Goal: Navigation & Orientation: Find specific page/section

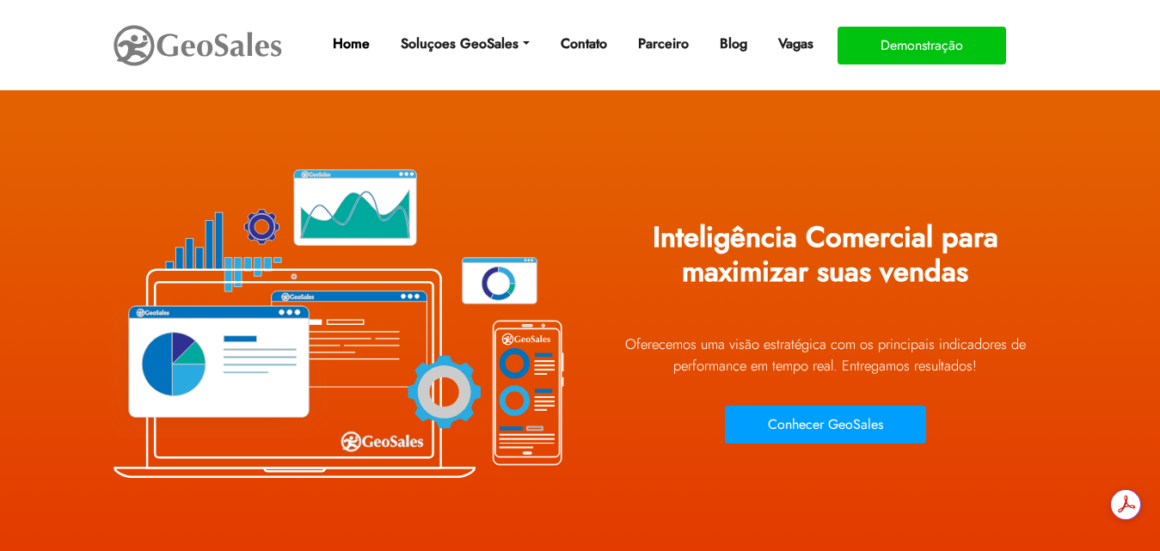
click at [363, 47] on link "Home" at bounding box center [351, 44] width 51 height 34
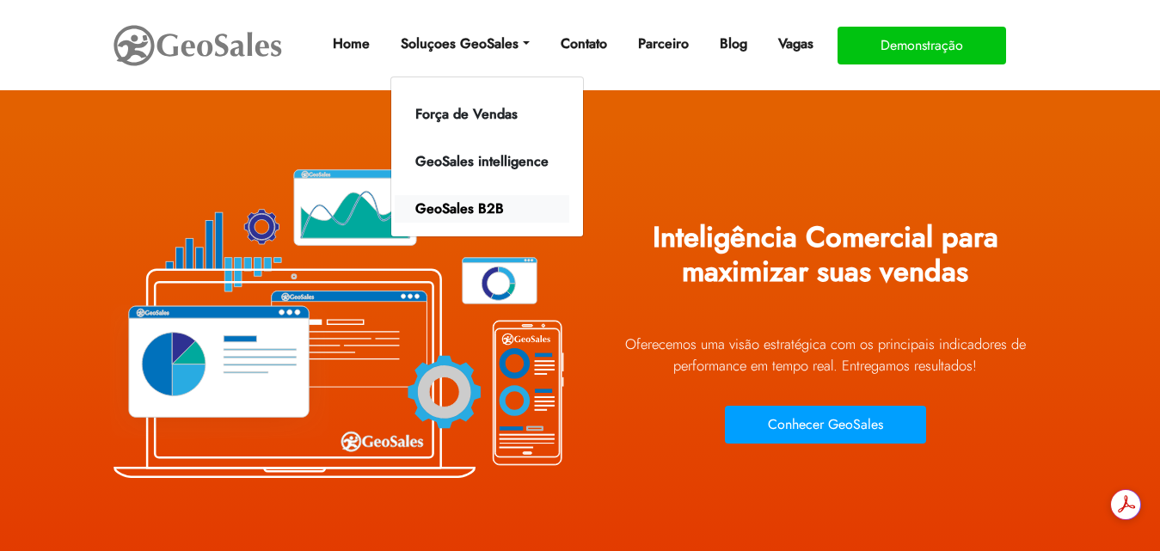
click at [462, 205] on link "GeoSales B2B" at bounding box center [482, 209] width 175 height 28
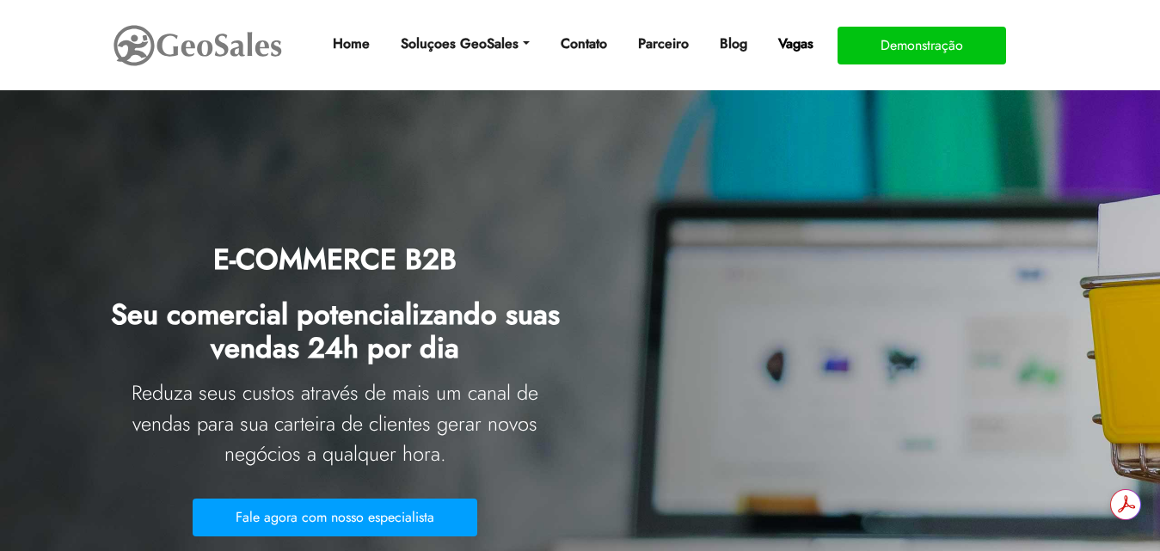
click at [796, 41] on link "Vagas" at bounding box center [795, 44] width 49 height 34
click at [346, 49] on link "Home" at bounding box center [351, 44] width 51 height 34
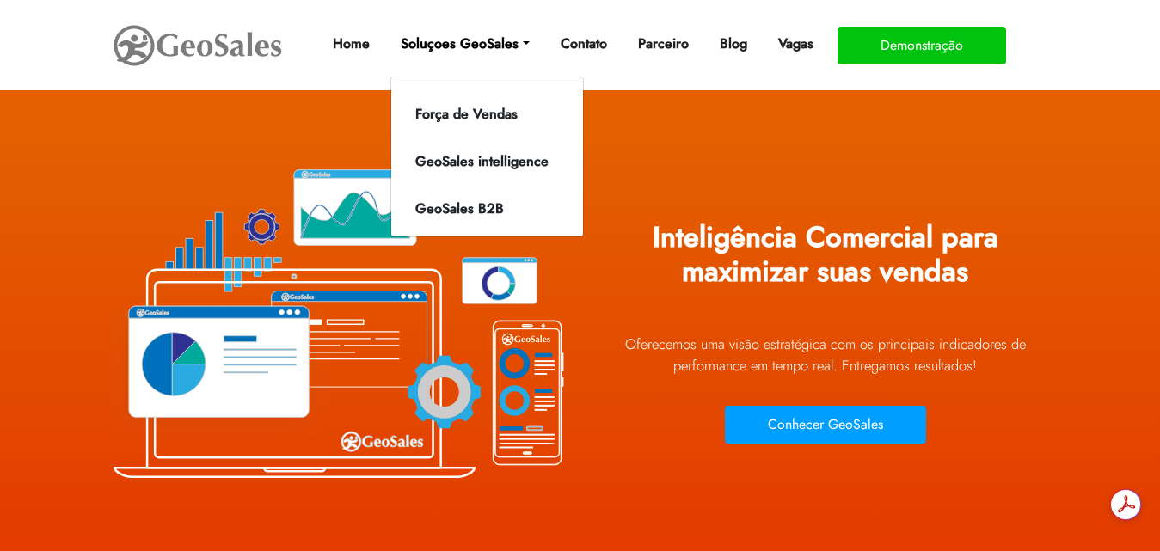
click at [495, 46] on link "Soluçoes GeoSales" at bounding box center [465, 44] width 142 height 34
click at [493, 126] on link "Força de Vendas" at bounding box center [482, 115] width 175 height 28
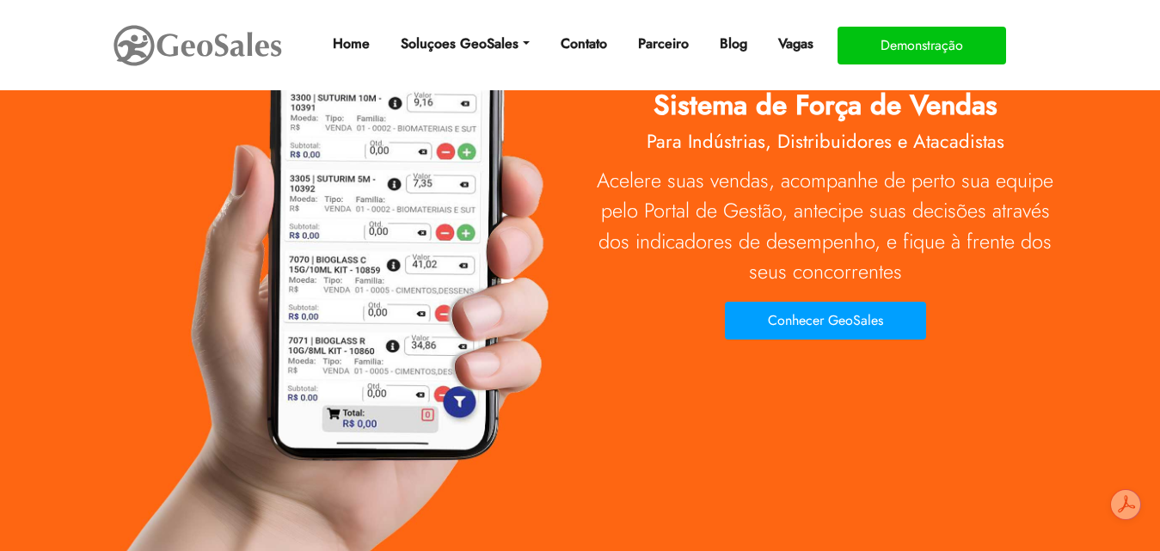
scroll to position [172, 0]
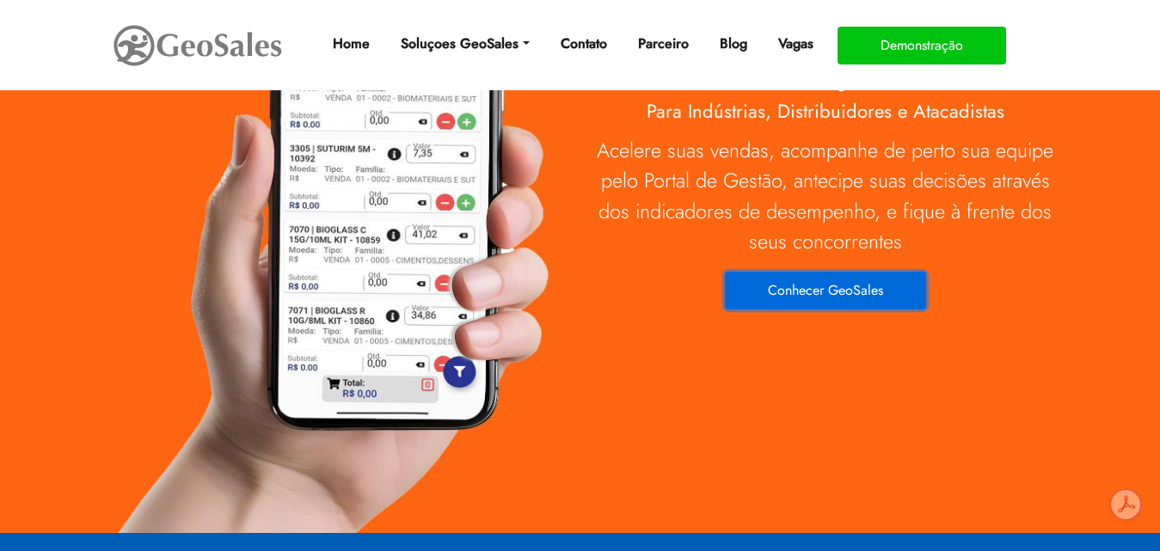
click at [822, 295] on button "Conhecer GeoSales" at bounding box center [825, 291] width 201 height 38
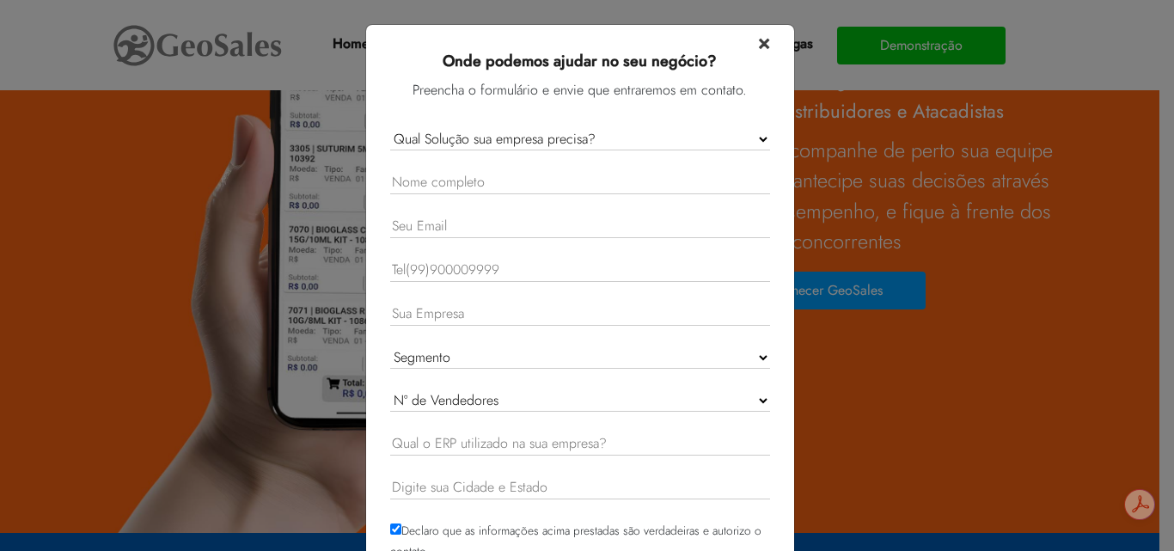
click at [758, 47] on span "×" at bounding box center [764, 42] width 12 height 30
